Goal: Use online tool/utility: Utilize a website feature to perform a specific function

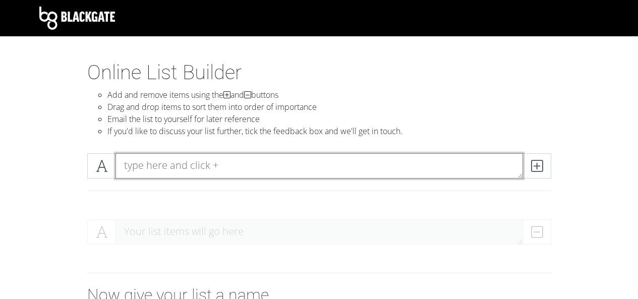
click at [219, 165] on textarea at bounding box center [318, 165] width 407 height 25
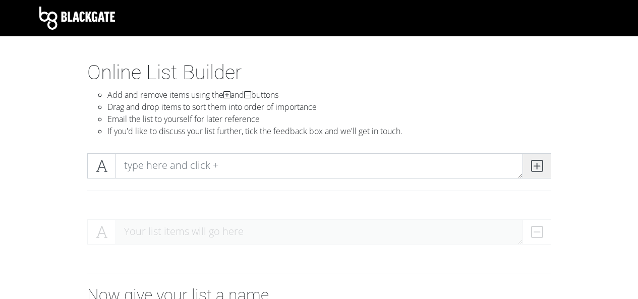
click at [536, 163] on icon at bounding box center [537, 166] width 12 height 10
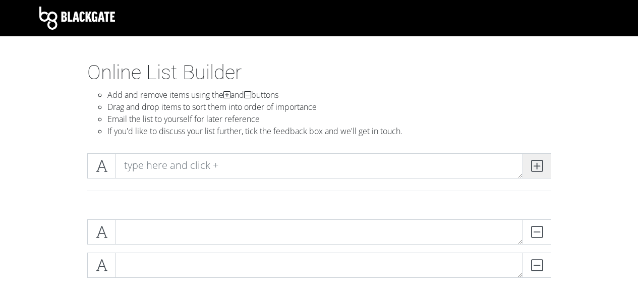
click at [536, 163] on icon at bounding box center [537, 166] width 12 height 10
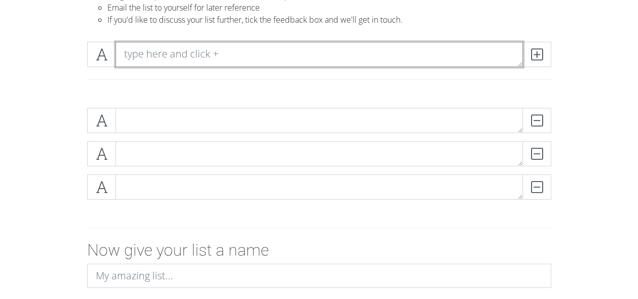
scroll to position [101, 0]
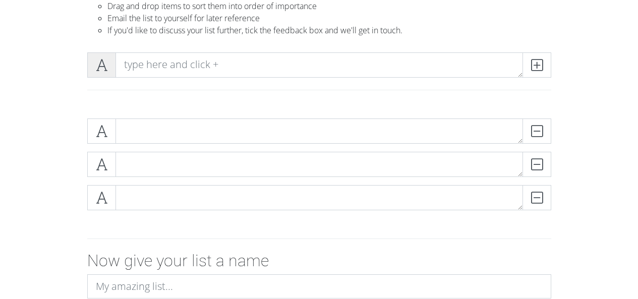
click at [104, 62] on icon at bounding box center [102, 65] width 12 height 10
click at [529, 69] on span at bounding box center [536, 64] width 29 height 25
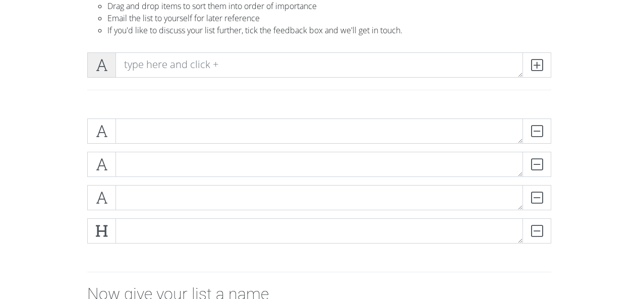
click at [102, 65] on icon at bounding box center [102, 65] width 12 height 10
click at [98, 66] on icon at bounding box center [102, 65] width 12 height 10
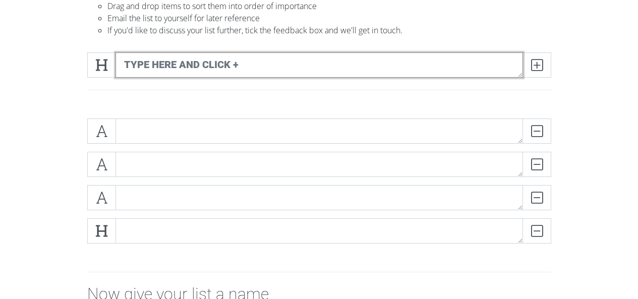
click at [188, 65] on textarea at bounding box center [318, 64] width 407 height 25
type textarea "dfads"
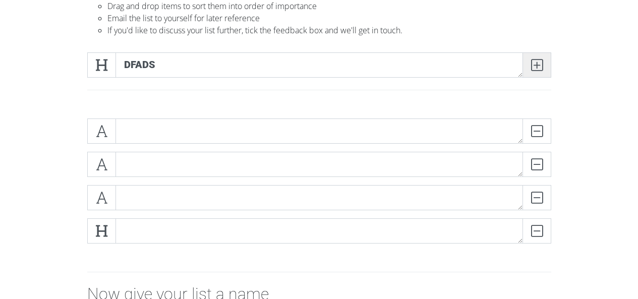
click at [546, 67] on span at bounding box center [536, 64] width 29 height 25
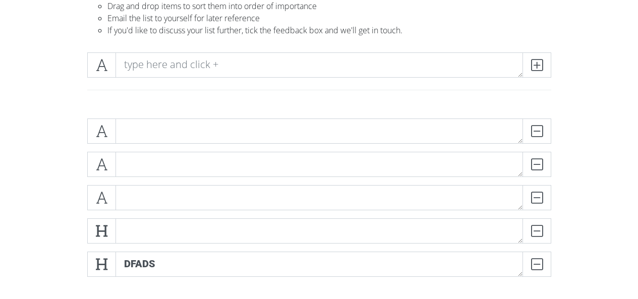
click at [407, 78] on div at bounding box center [319, 68] width 469 height 33
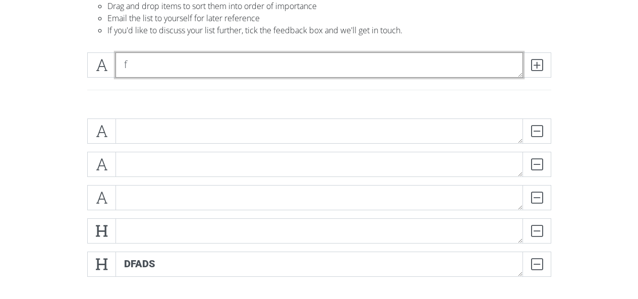
click at [410, 68] on textarea "f" at bounding box center [318, 64] width 407 height 25
type textarea "fda"
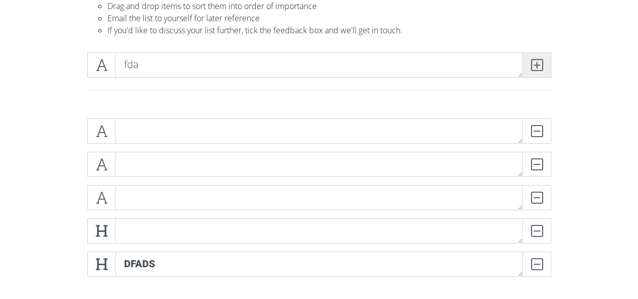
click at [531, 63] on icon at bounding box center [537, 65] width 12 height 10
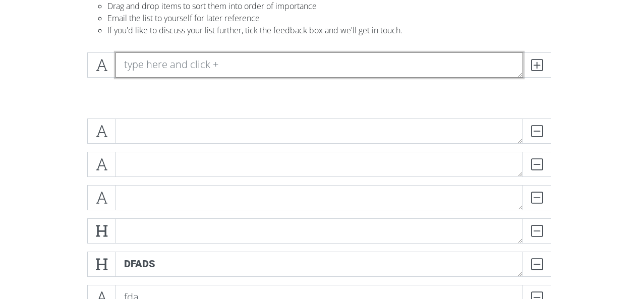
click at [256, 56] on textarea at bounding box center [318, 64] width 407 height 25
type textarea "fdafw2333223"
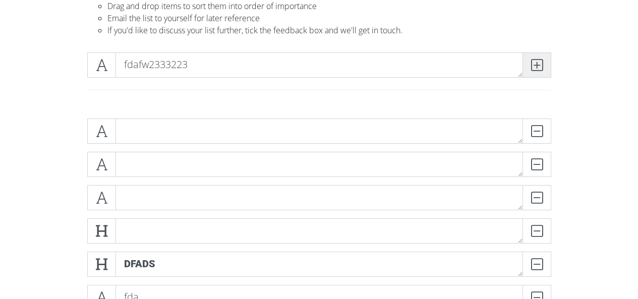
click at [541, 63] on icon at bounding box center [537, 65] width 12 height 10
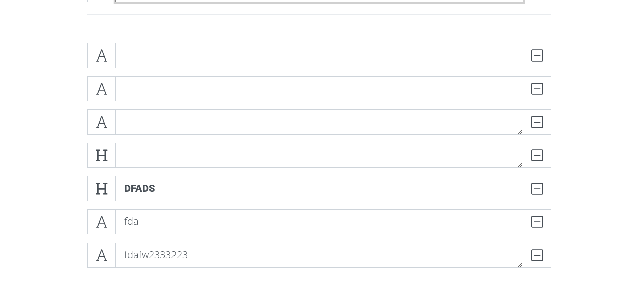
scroll to position [202, 0]
